Goal: Task Accomplishment & Management: Use online tool/utility

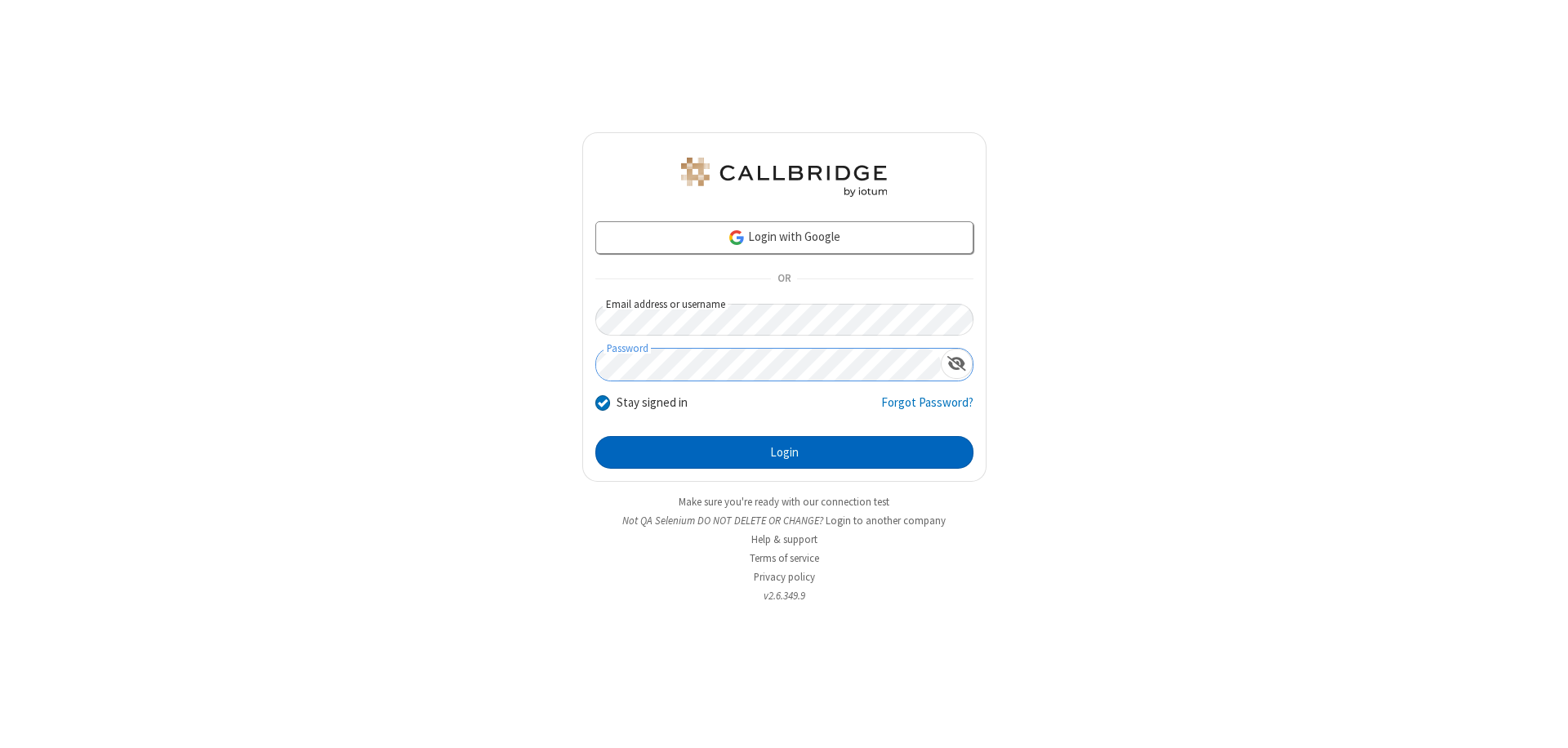
click at [784, 452] on button "Login" at bounding box center [784, 452] width 378 height 33
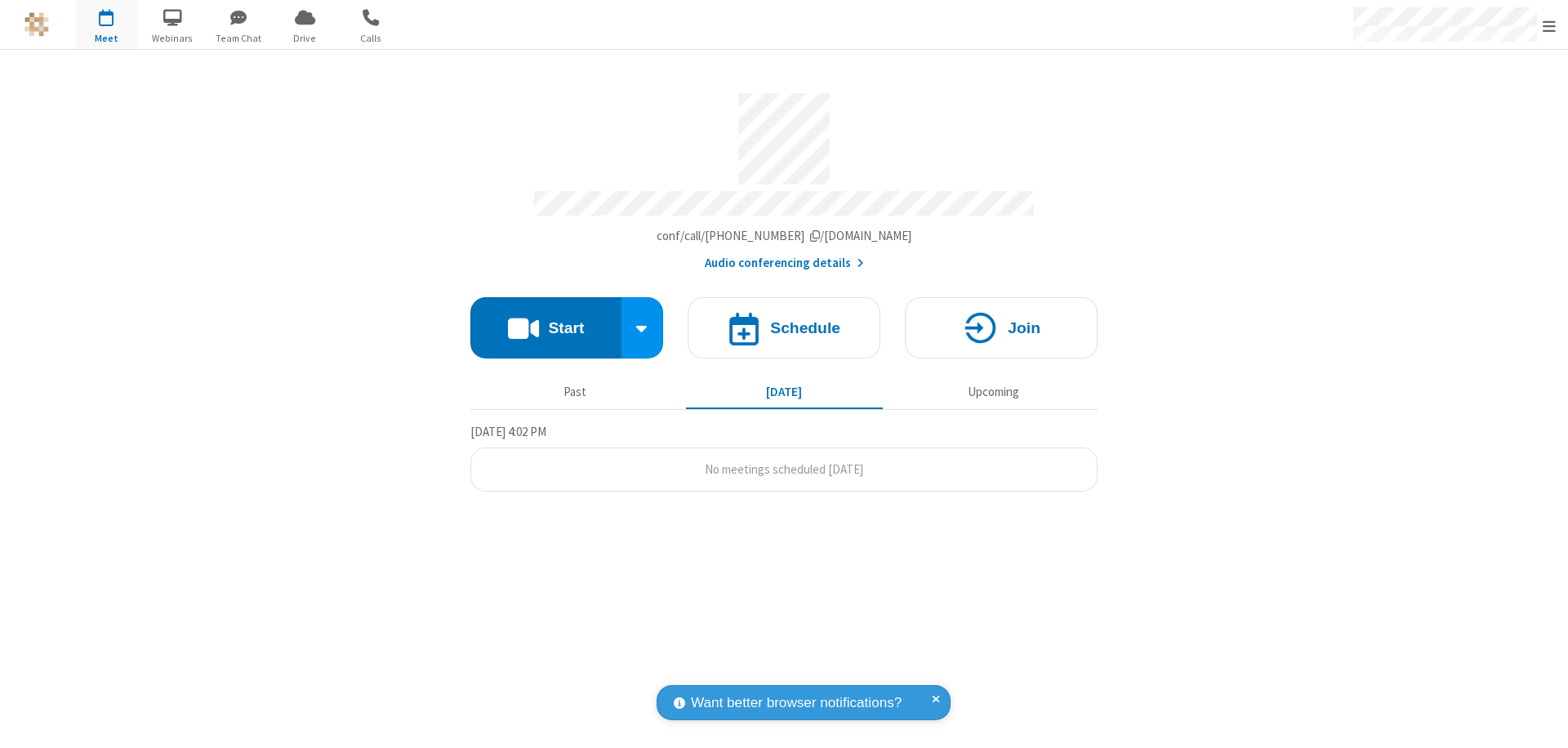
click at [545, 321] on button "Start" at bounding box center [545, 327] width 151 height 61
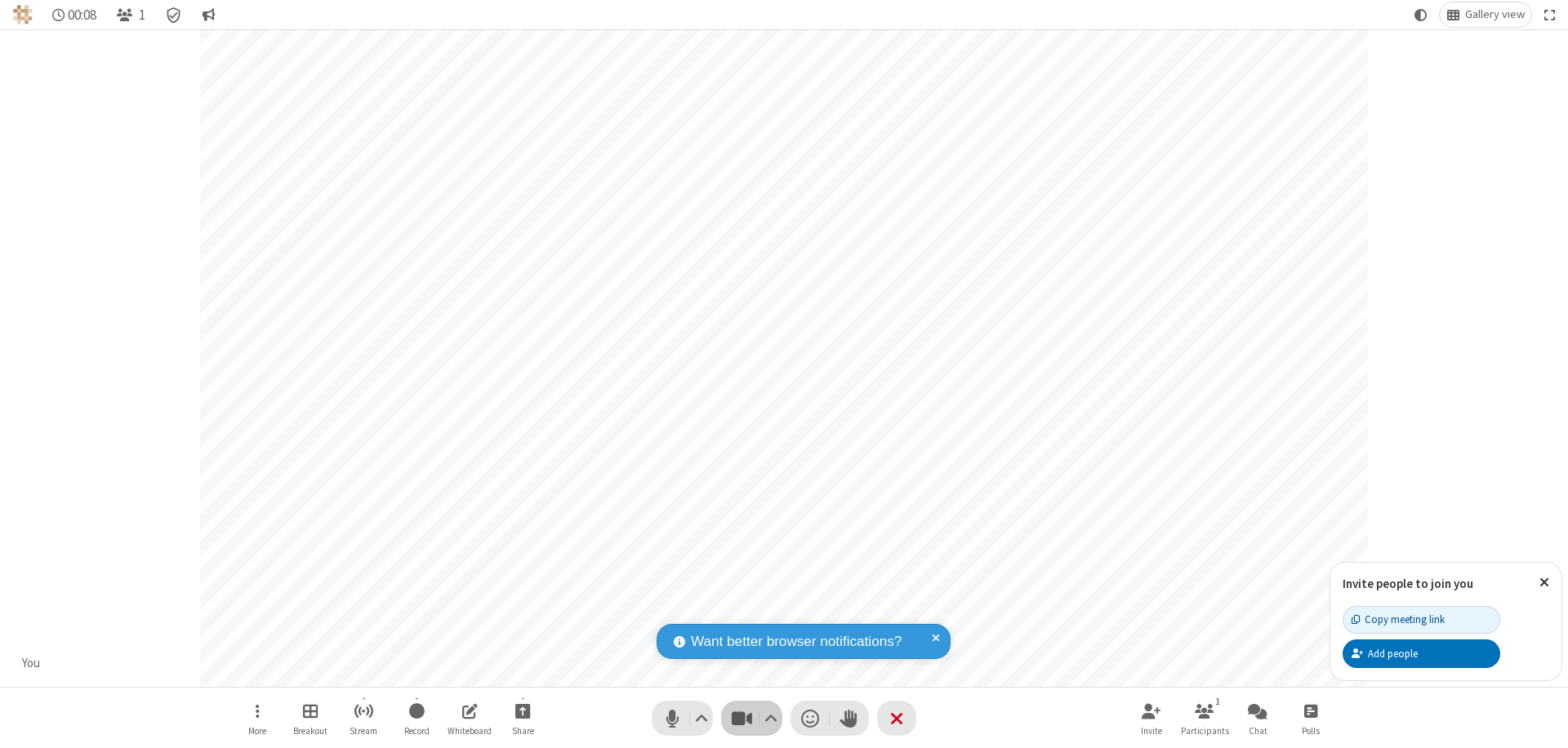
click at [741, 717] on span "Stop video (⌘+Shift+V)" at bounding box center [741, 718] width 25 height 24
click at [741, 717] on span "Start video (⌘+Shift+V)" at bounding box center [741, 718] width 25 height 24
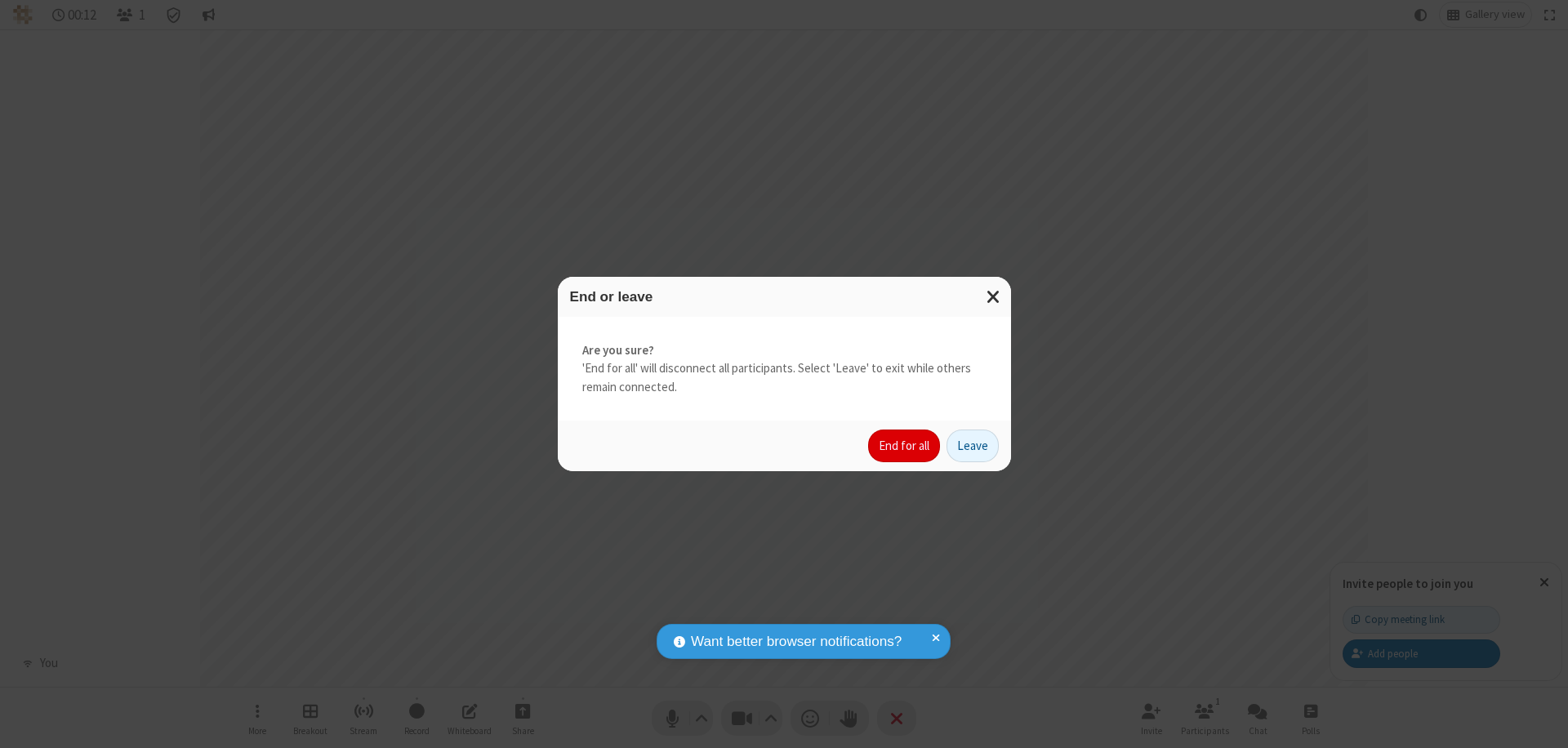
click at [904, 446] on button "End for all" at bounding box center [903, 445] width 72 height 33
